Goal: Task Accomplishment & Management: Manage account settings

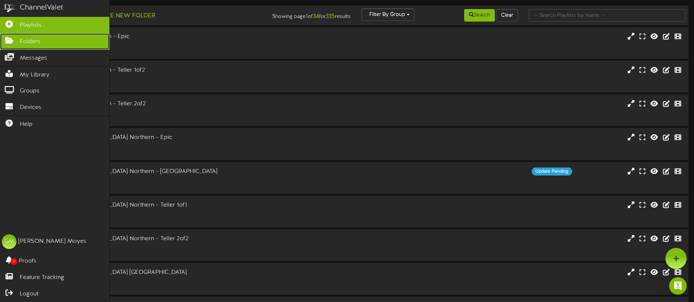
click at [14, 41] on icon at bounding box center [9, 39] width 18 height 5
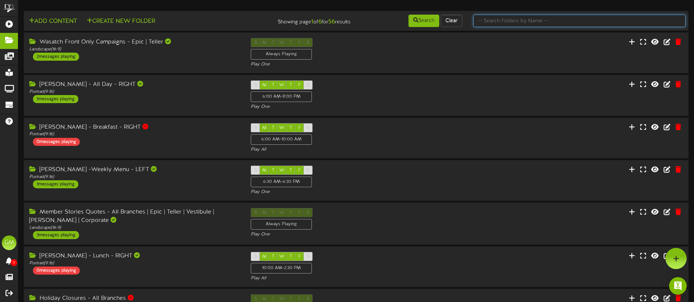
click at [525, 23] on input "text" at bounding box center [579, 21] width 212 height 12
type input "Member"
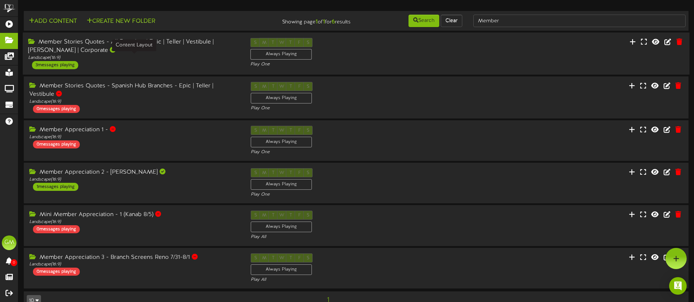
drag, startPoint x: 213, startPoint y: 55, endPoint x: 209, endPoint y: 55, distance: 4.0
click at [210, 55] on div "Landscape ( 16:9 )" at bounding box center [133, 58] width 211 height 6
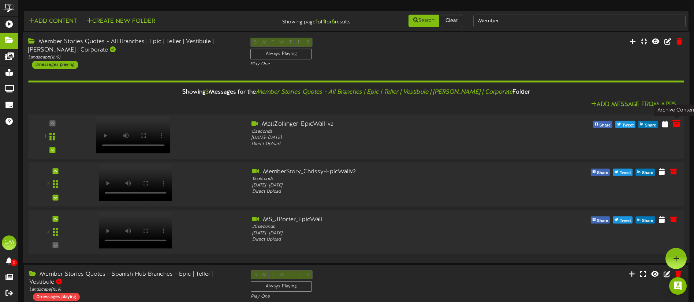
click at [675, 124] on icon at bounding box center [676, 123] width 8 height 8
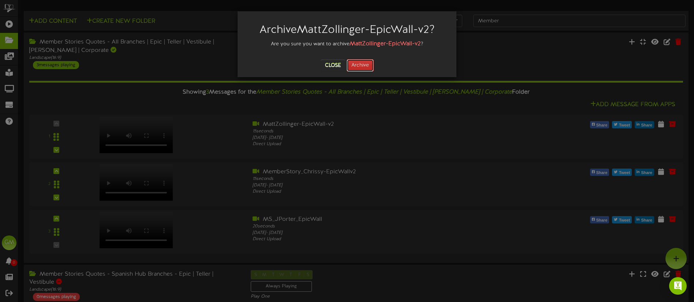
click at [359, 66] on button "Archive" at bounding box center [360, 65] width 27 height 12
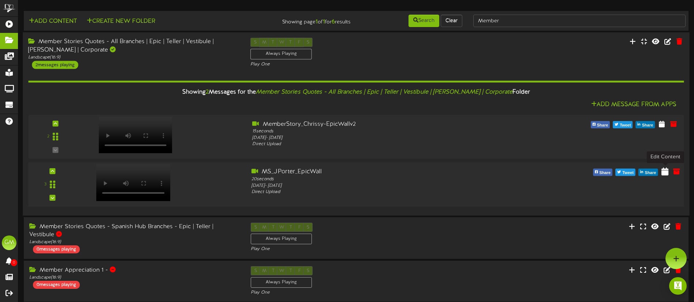
click at [665, 172] on icon at bounding box center [664, 171] width 7 height 8
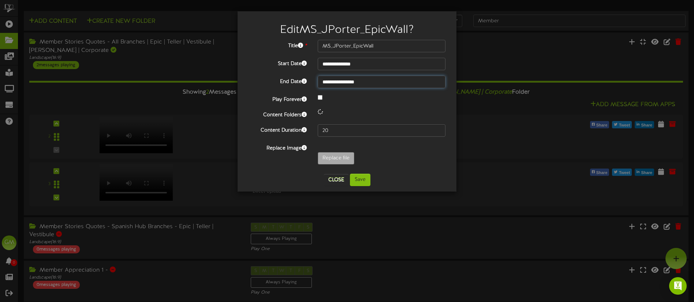
click at [390, 83] on input "**********" at bounding box center [382, 82] width 128 height 12
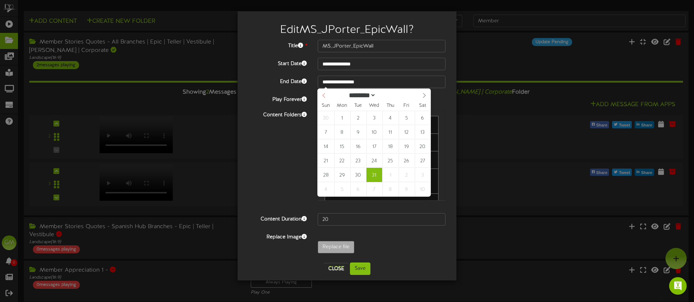
select select "**"
click at [326, 94] on icon at bounding box center [323, 95] width 5 height 5
type input "**********"
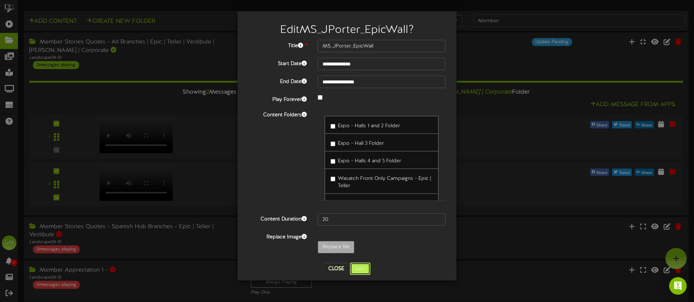
click at [360, 272] on button "Save" at bounding box center [360, 269] width 20 height 12
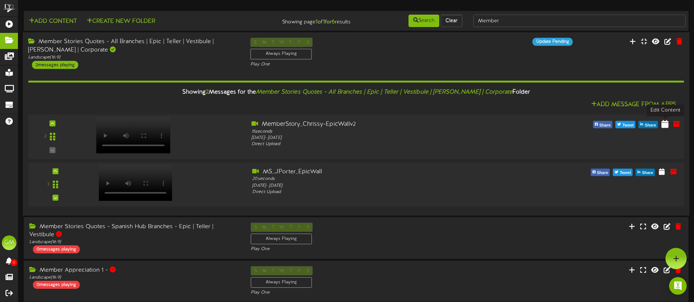
click at [666, 123] on icon at bounding box center [664, 124] width 7 height 8
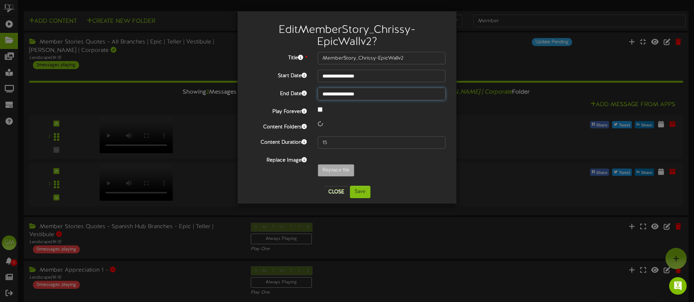
click at [386, 93] on input "**********" at bounding box center [382, 94] width 128 height 12
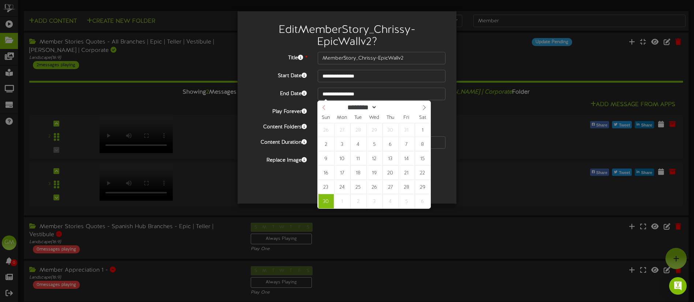
select select "*"
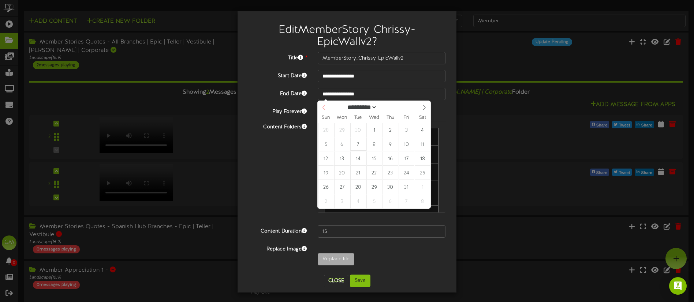
drag, startPoint x: 325, startPoint y: 108, endPoint x: 328, endPoint y: 112, distance: 5.0
click at [325, 108] on icon at bounding box center [323, 107] width 5 height 5
type input "**********"
drag, startPoint x: 406, startPoint y: 190, endPoint x: 400, endPoint y: 190, distance: 5.9
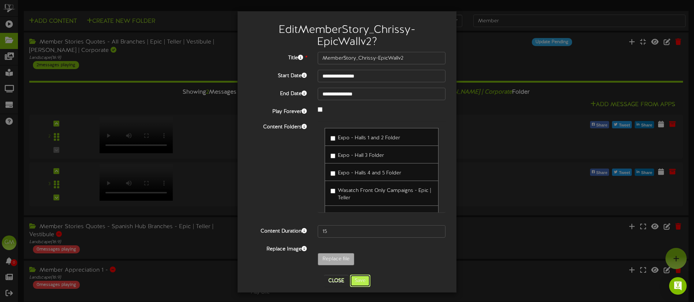
click at [357, 284] on button "Save" at bounding box center [360, 281] width 20 height 12
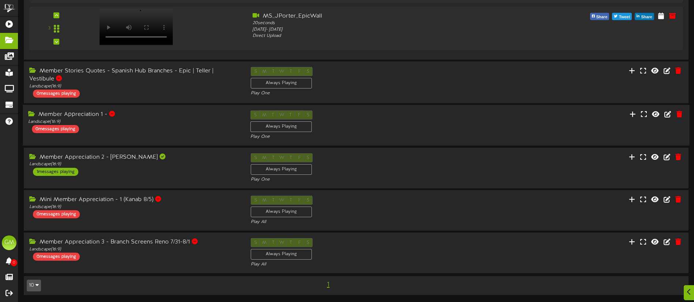
scroll to position [156, 0]
click at [199, 163] on div "Landscape ( 16:9 )" at bounding box center [133, 164] width 211 height 6
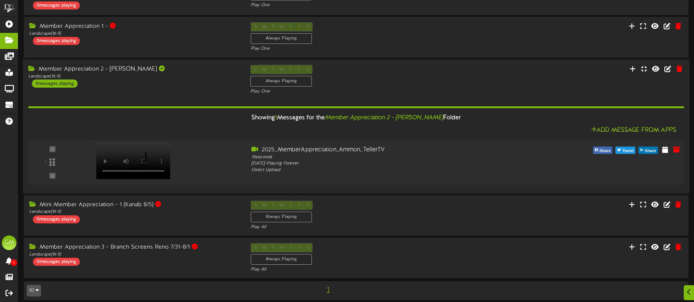
scroll to position [250, 0]
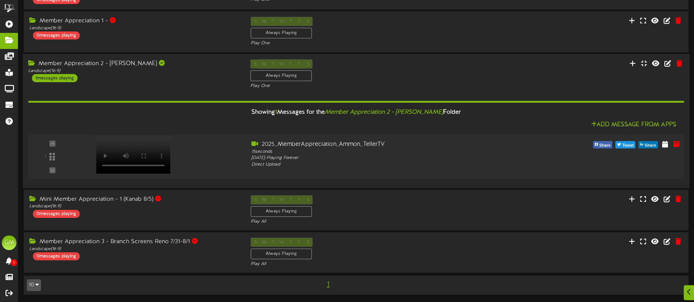
click at [146, 145] on video at bounding box center [133, 155] width 74 height 37
click at [666, 146] on icon at bounding box center [664, 144] width 7 height 8
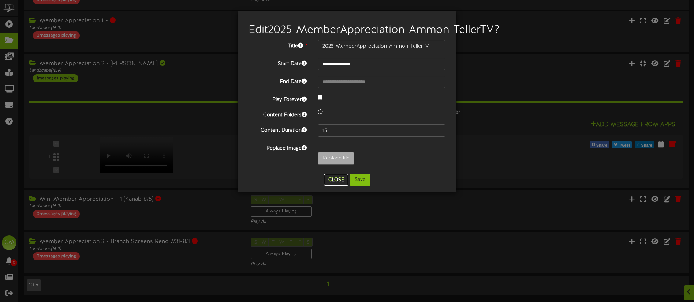
click at [337, 186] on button "Close" at bounding box center [336, 180] width 25 height 12
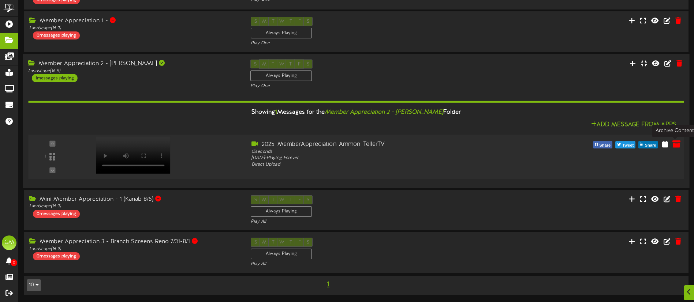
click at [676, 144] on icon at bounding box center [676, 144] width 8 height 8
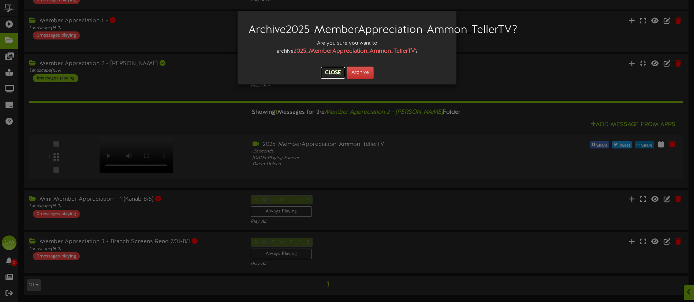
click at [332, 79] on button "Close" at bounding box center [333, 73] width 25 height 12
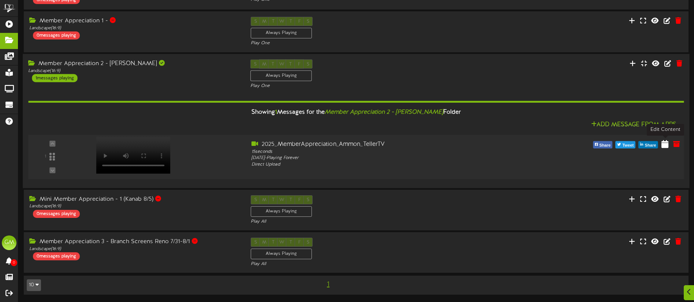
click at [666, 143] on icon at bounding box center [664, 144] width 7 height 8
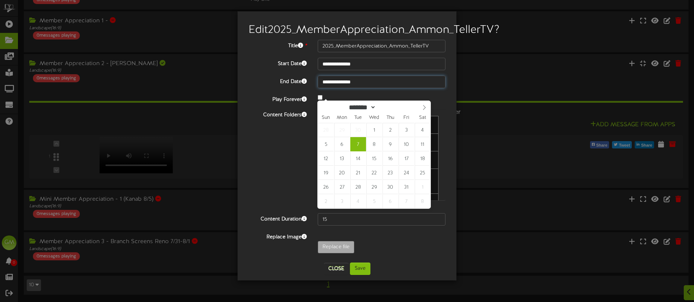
click at [359, 88] on input "**********" at bounding box center [382, 82] width 128 height 12
type input "**********"
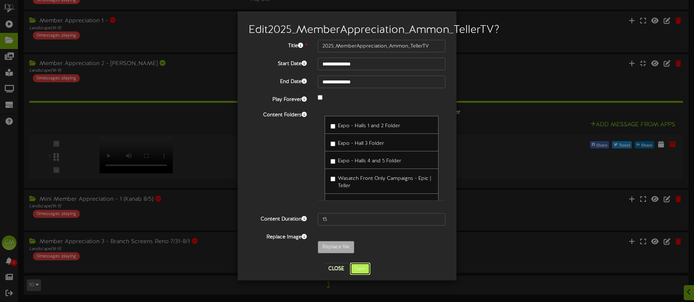
click at [362, 275] on button "Save" at bounding box center [360, 269] width 20 height 12
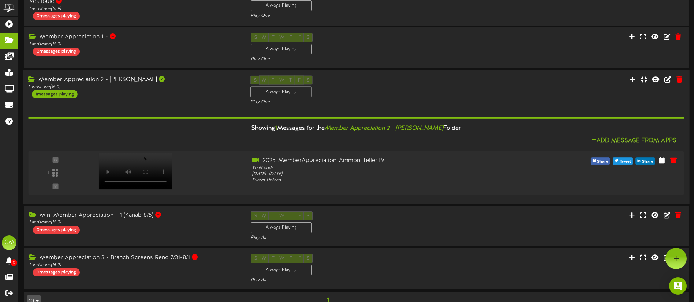
scroll to position [231, 0]
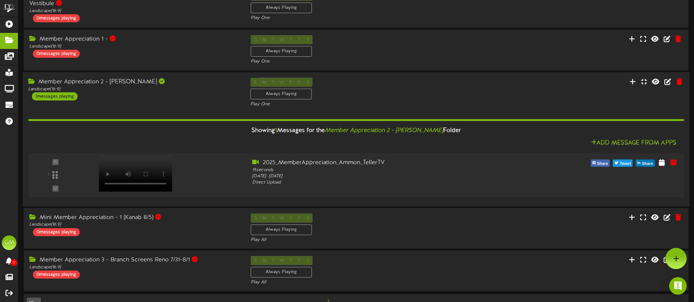
click at [210, 94] on div "Member Appreciation 2 - [PERSON_NAME] Landscape ( 16:9 ) 1 messages playing" at bounding box center [134, 89] width 222 height 23
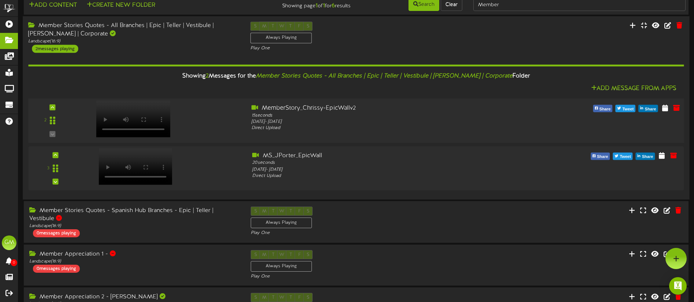
scroll to position [0, 0]
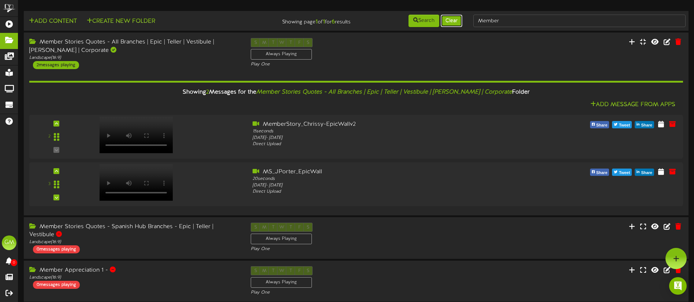
click at [459, 21] on button "Clear" at bounding box center [452, 21] width 22 height 12
